Goal: Information Seeking & Learning: Find specific page/section

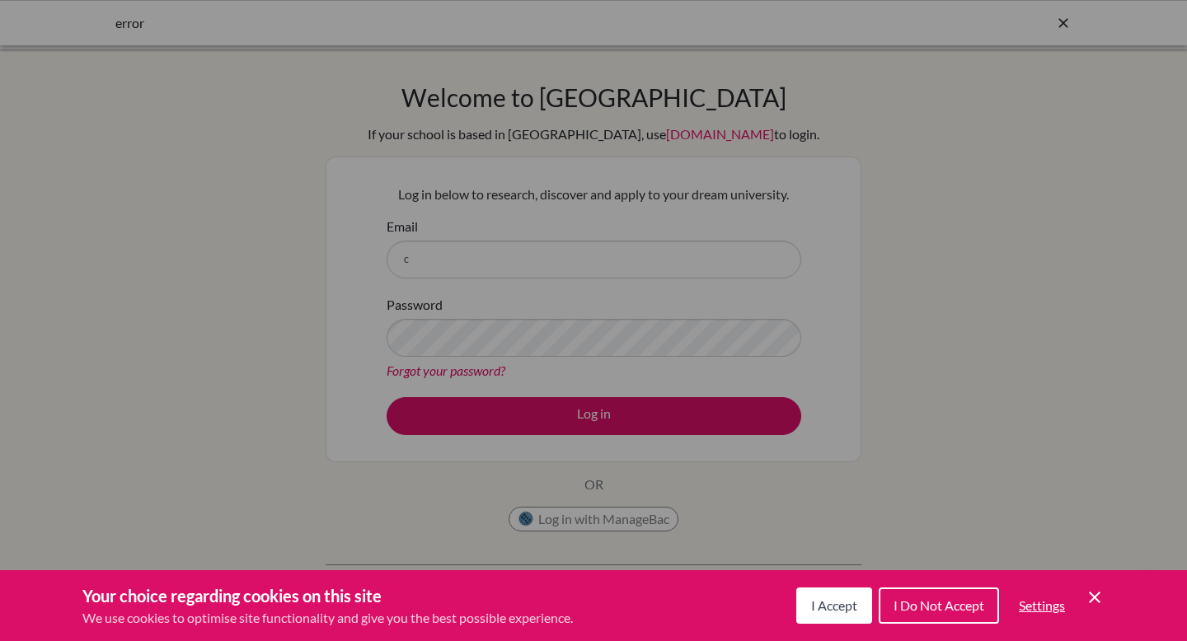
click at [425, 265] on div "Cookie Preferences" at bounding box center [593, 320] width 1187 height 641
click at [839, 611] on span "I Accept" at bounding box center [834, 606] width 46 height 16
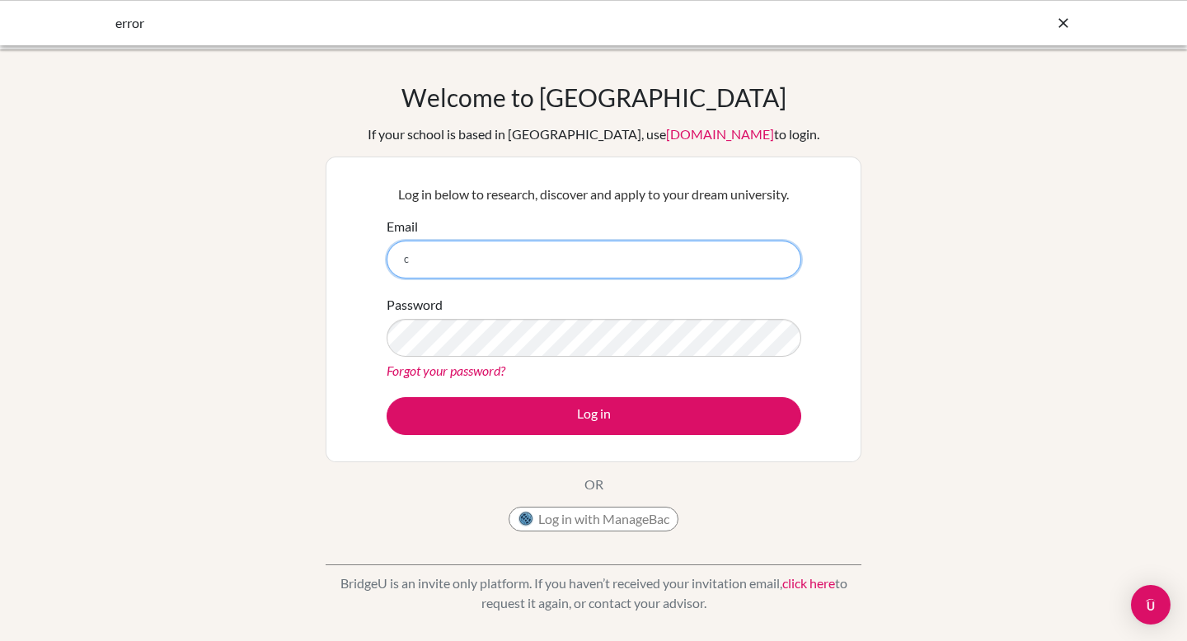
click at [480, 273] on input "c" at bounding box center [594, 260] width 415 height 38
type input "csaba.magyar@bbis.de"
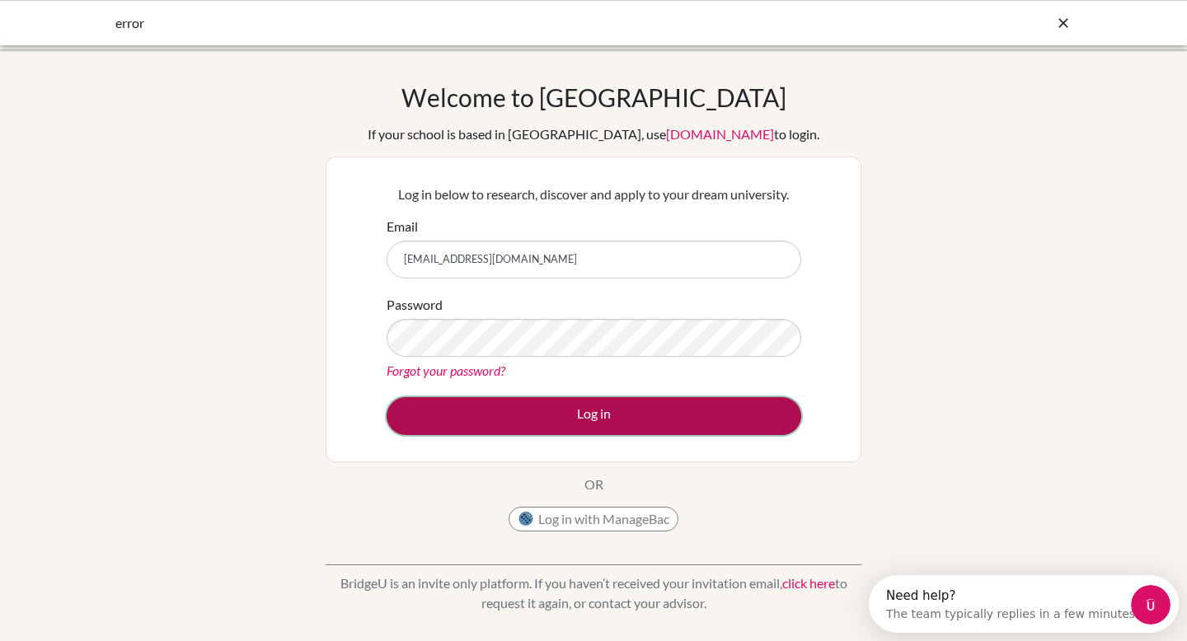
click at [581, 413] on button "Log in" at bounding box center [594, 416] width 415 height 38
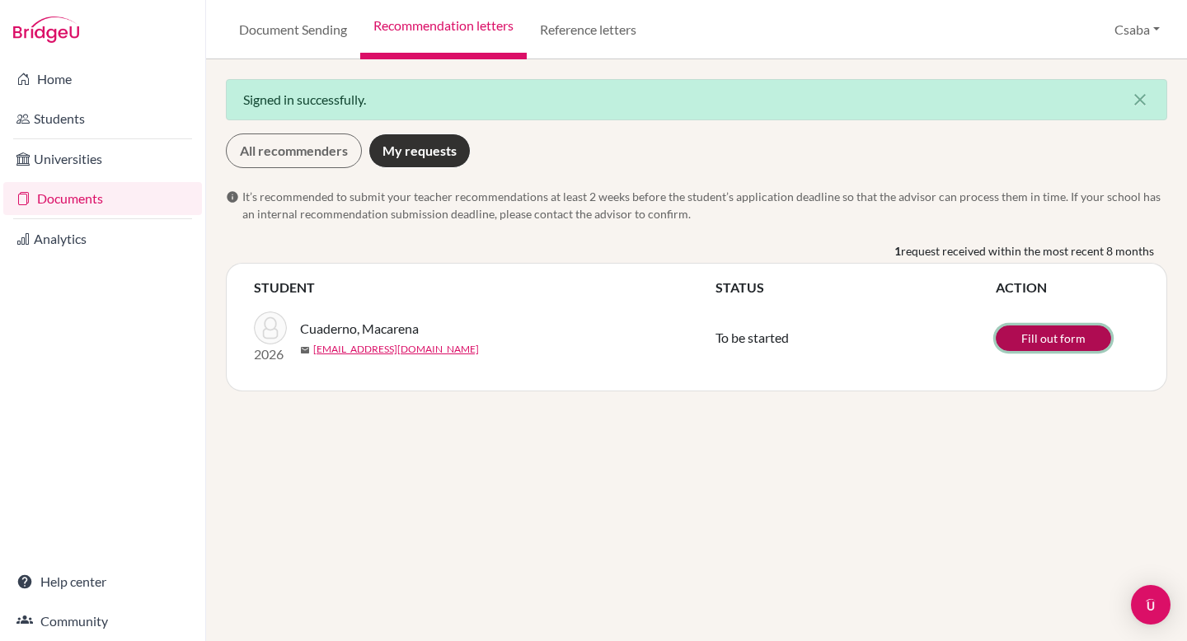
click at [1021, 336] on link "Fill out form" at bounding box center [1053, 339] width 115 height 26
click at [347, 330] on span "Cuaderno, Macarena" at bounding box center [359, 329] width 119 height 20
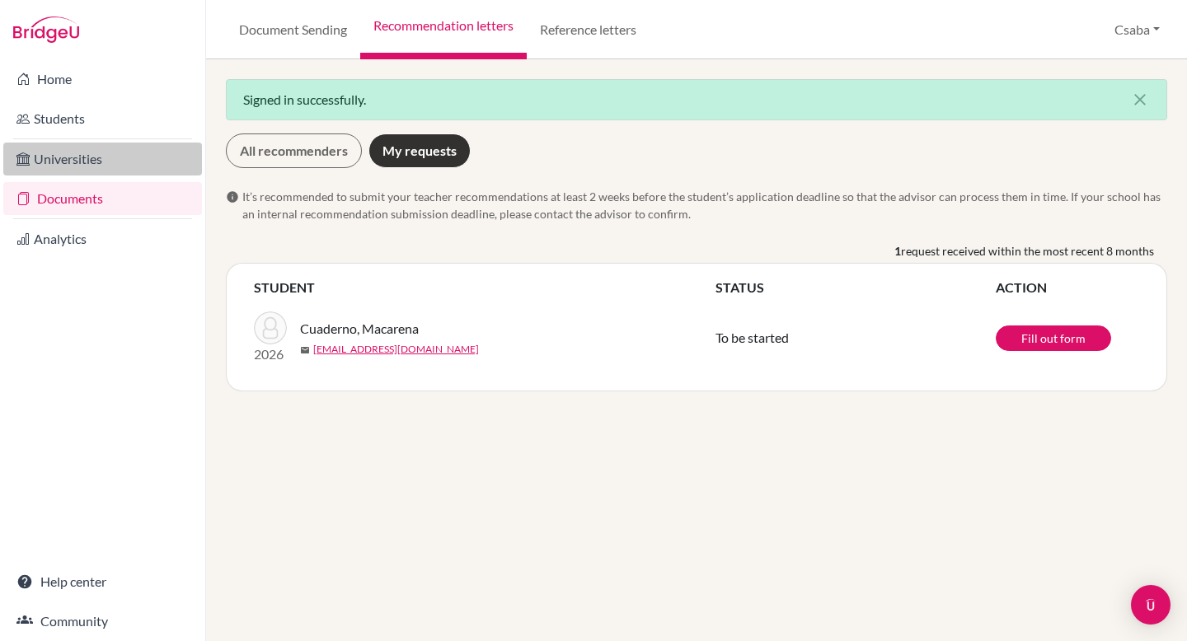
click at [69, 162] on link "Universities" at bounding box center [102, 159] width 199 height 33
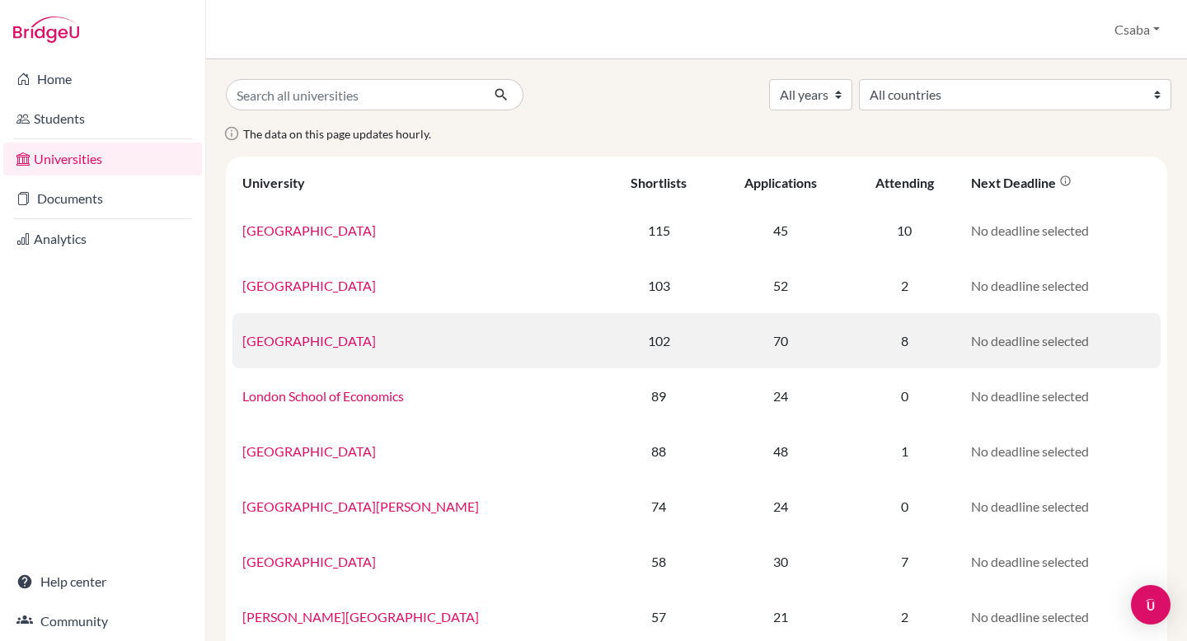
click at [277, 343] on link "University of Edinburgh" at bounding box center [309, 341] width 134 height 16
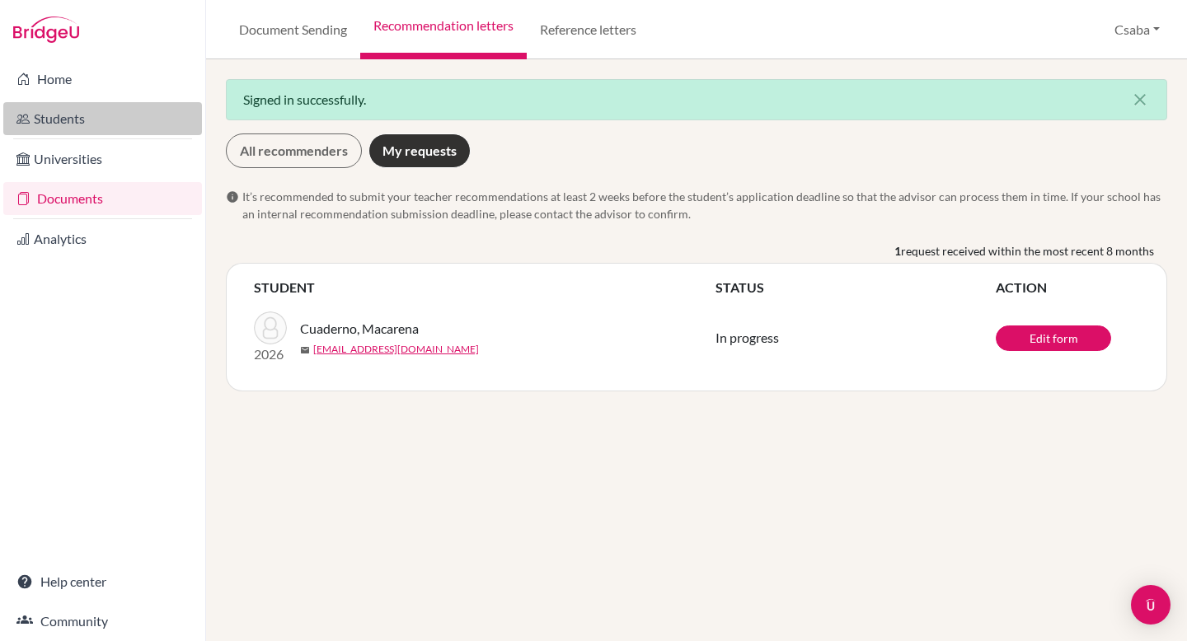
click at [54, 125] on link "Students" at bounding box center [102, 118] width 199 height 33
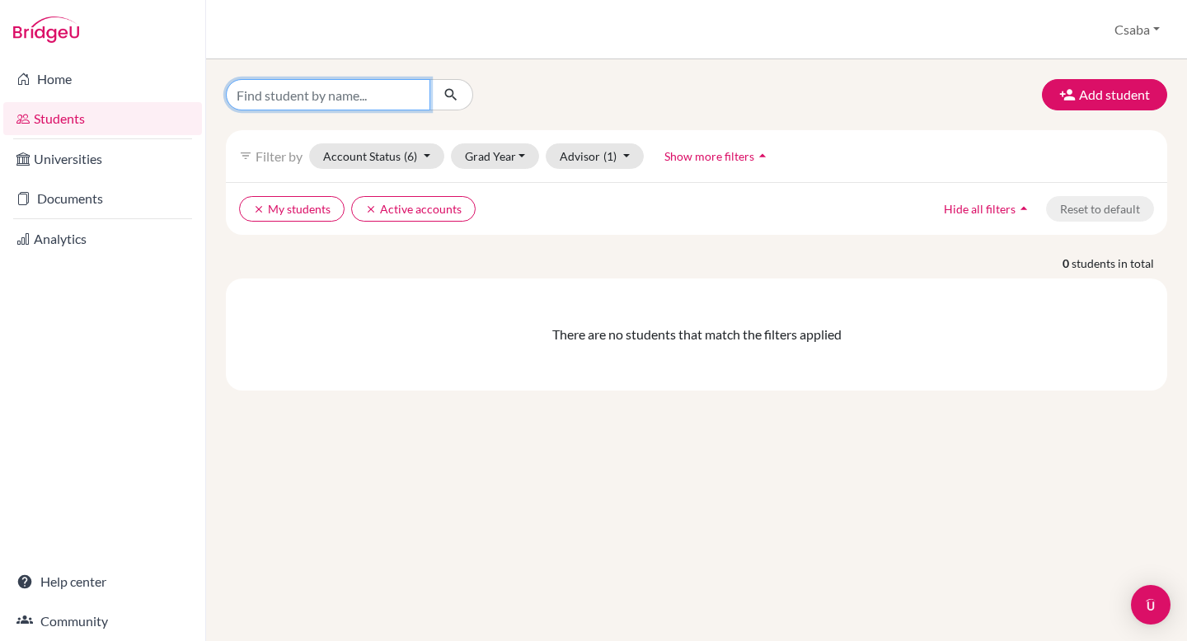
click at [366, 97] on input "Find student by name..." at bounding box center [328, 94] width 204 height 31
type input "Macarena"
click at [457, 90] on icon "submit" at bounding box center [451, 95] width 16 height 16
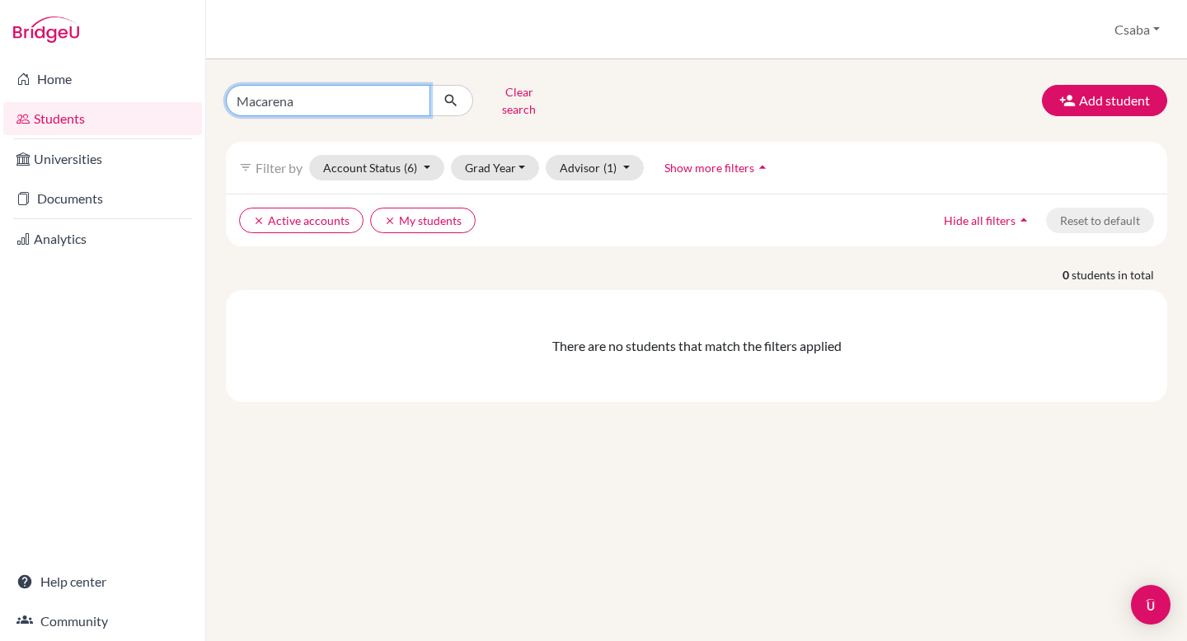
click at [330, 92] on input "Macarena" at bounding box center [328, 100] width 204 height 31
type input "M"
type input "C"
click at [446, 92] on icon "submit" at bounding box center [451, 100] width 16 height 16
click at [339, 85] on input "C" at bounding box center [328, 100] width 204 height 31
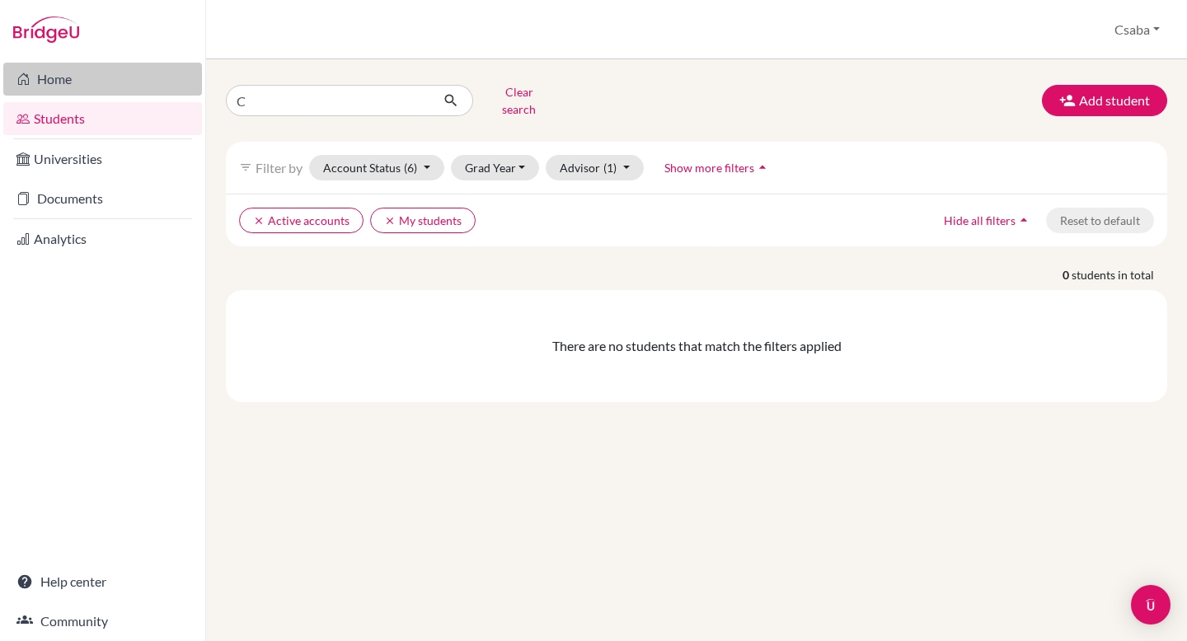
click at [68, 85] on link "Home" at bounding box center [102, 79] width 199 height 33
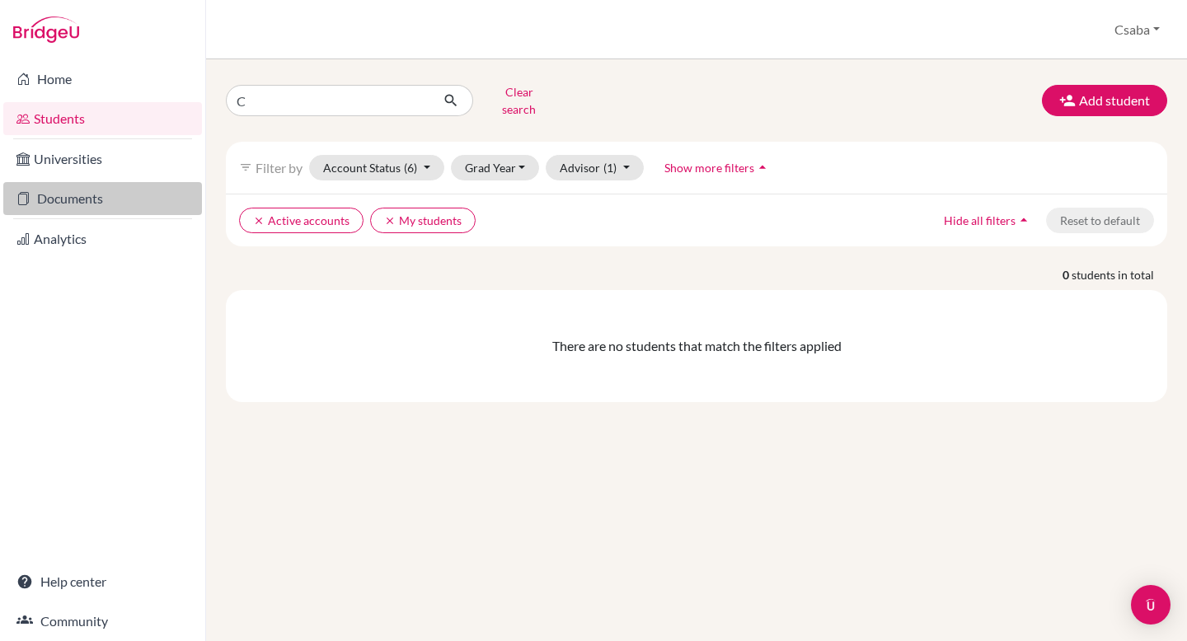
click at [88, 204] on link "Documents" at bounding box center [102, 198] width 199 height 33
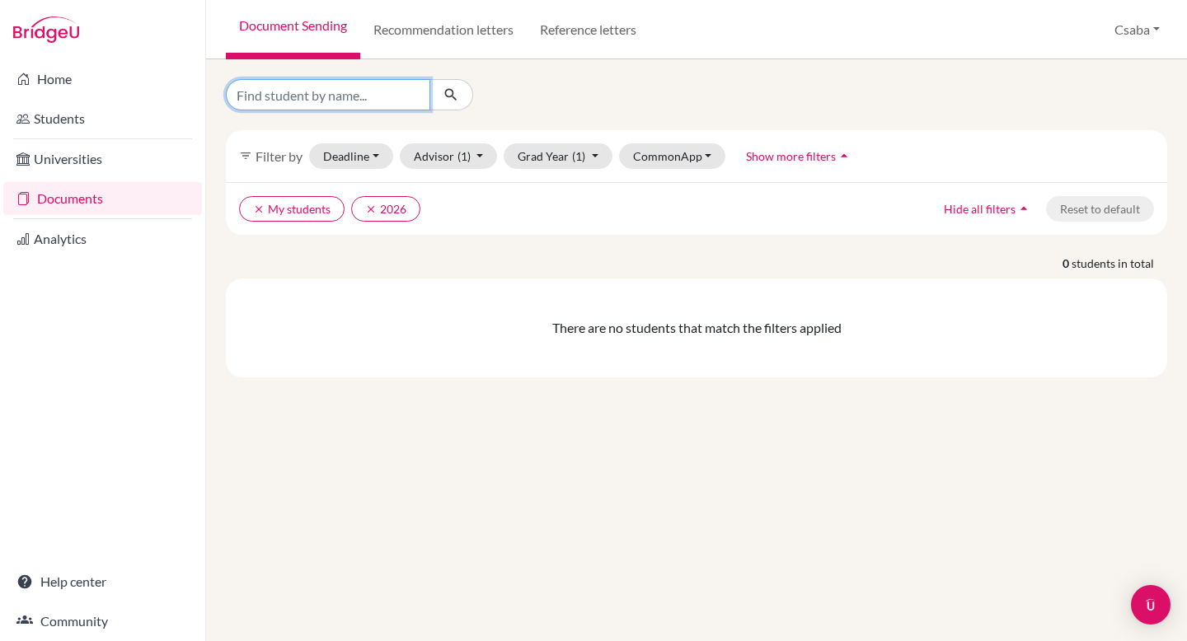
click at [283, 92] on input "Find student by name..." at bounding box center [328, 94] width 204 height 31
type input "Macarena"
click at [452, 96] on icon "submit" at bounding box center [451, 95] width 16 height 16
